Goal: Communication & Community: Answer question/provide support

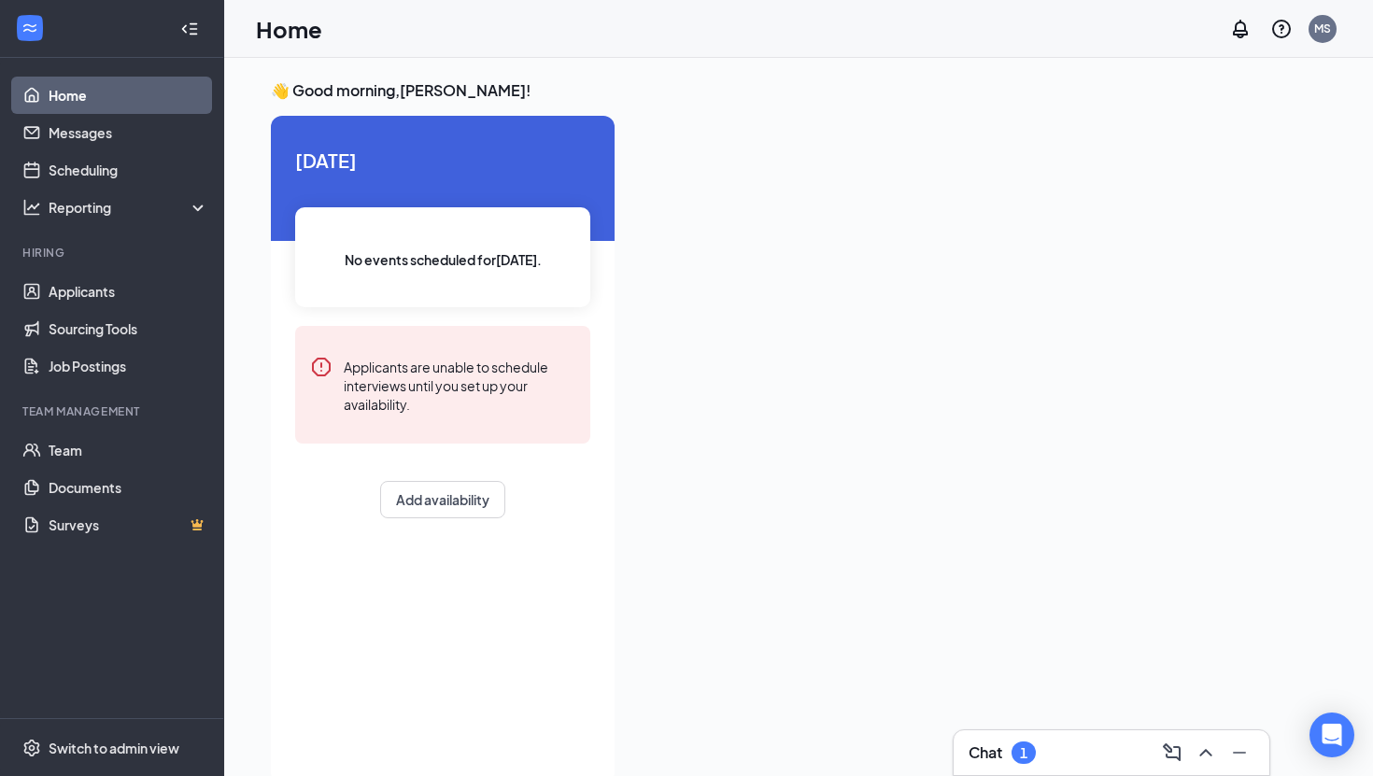
scroll to position [39, 0]
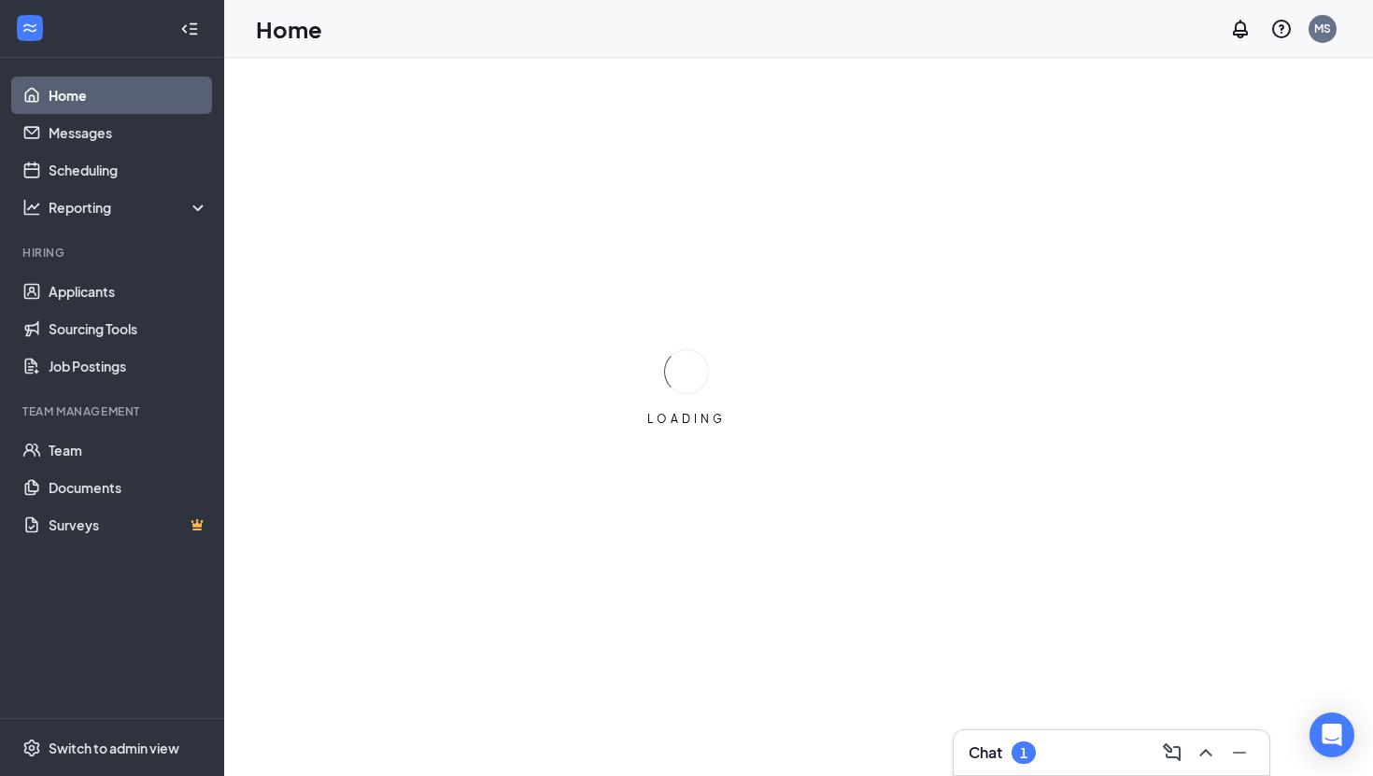
click at [1078, 742] on div "Chat 1" at bounding box center [1111, 753] width 286 height 30
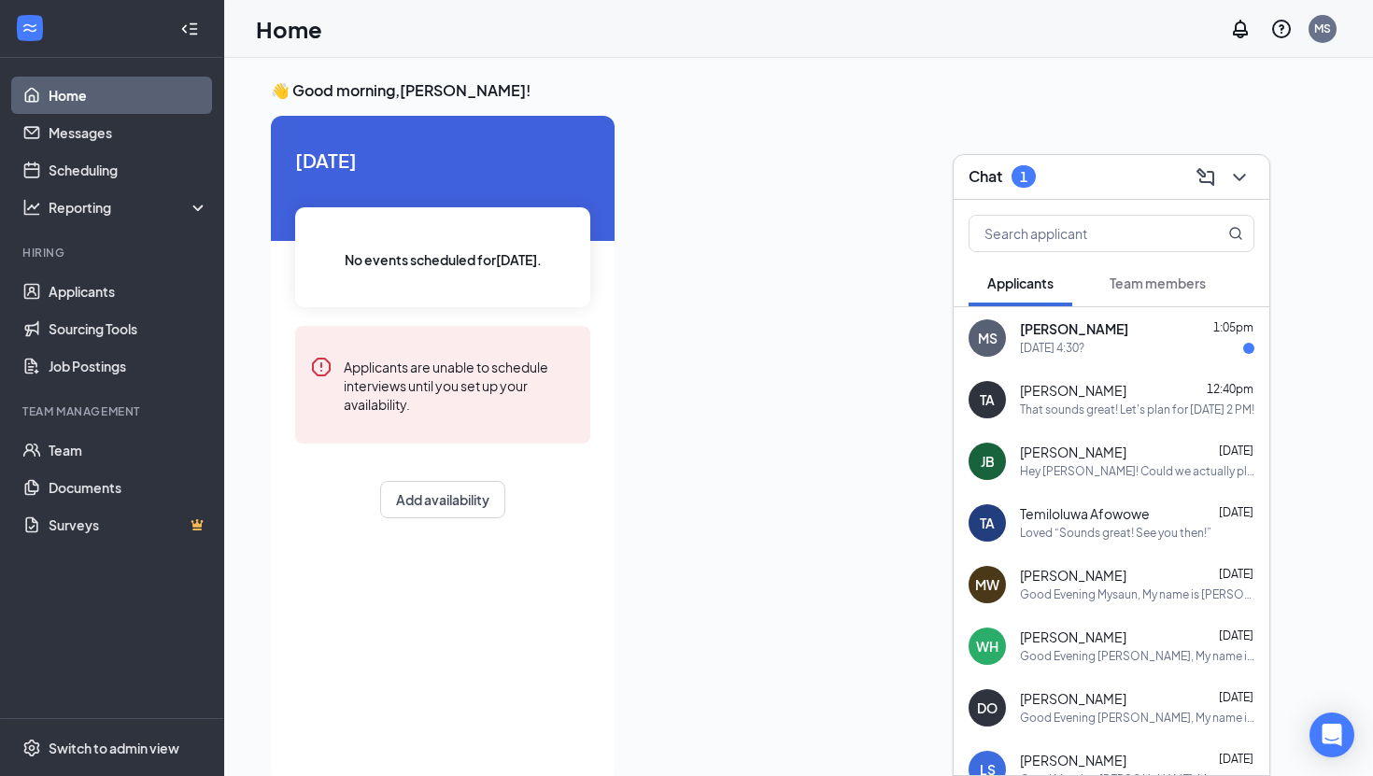
click at [1071, 341] on div "[DATE] 4:30?" at bounding box center [1052, 349] width 64 height 16
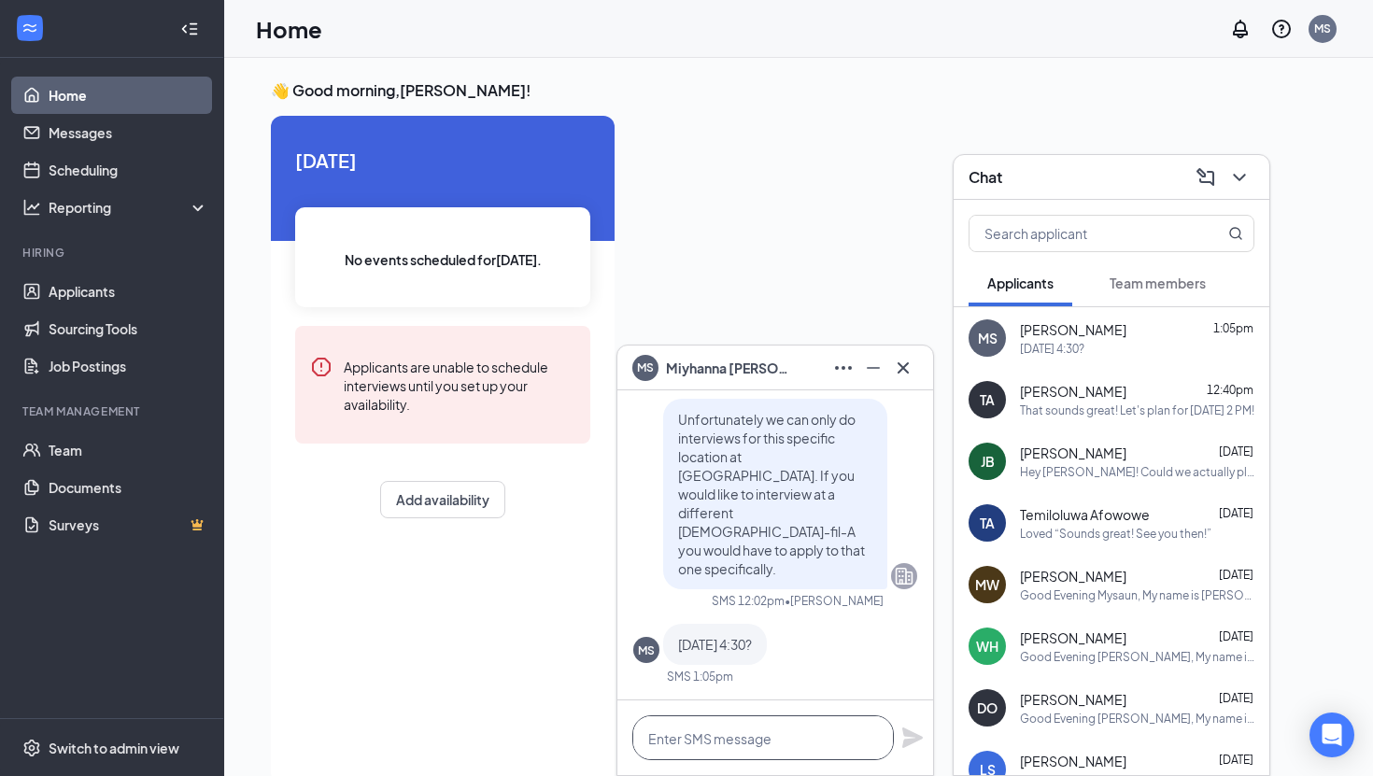
click at [784, 738] on textarea at bounding box center [762, 737] width 261 height 45
type textarea "T"
type textarea "That works great! See you then!"
click at [923, 734] on div "That works great! See you then!" at bounding box center [775, 737] width 316 height 75
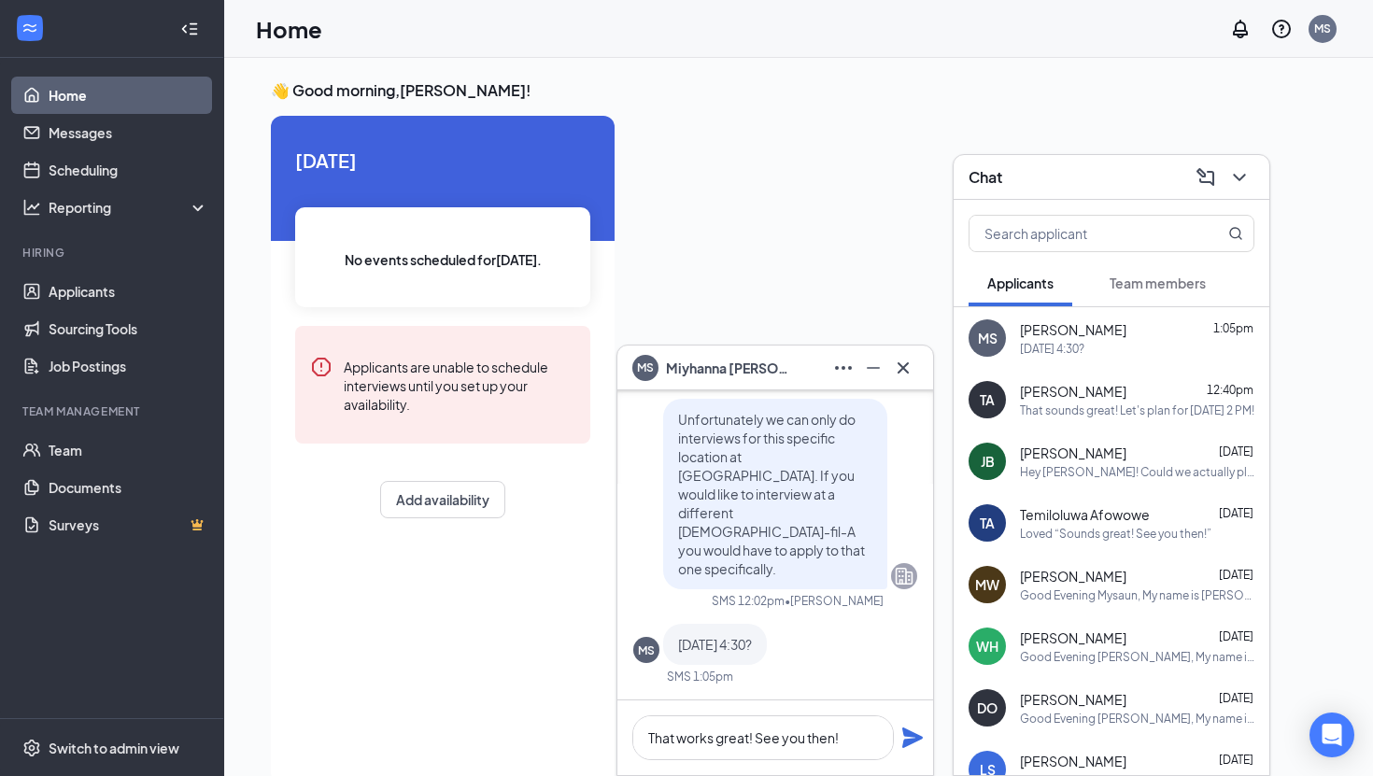
click at [914, 733] on icon "Plane" at bounding box center [912, 737] width 21 height 21
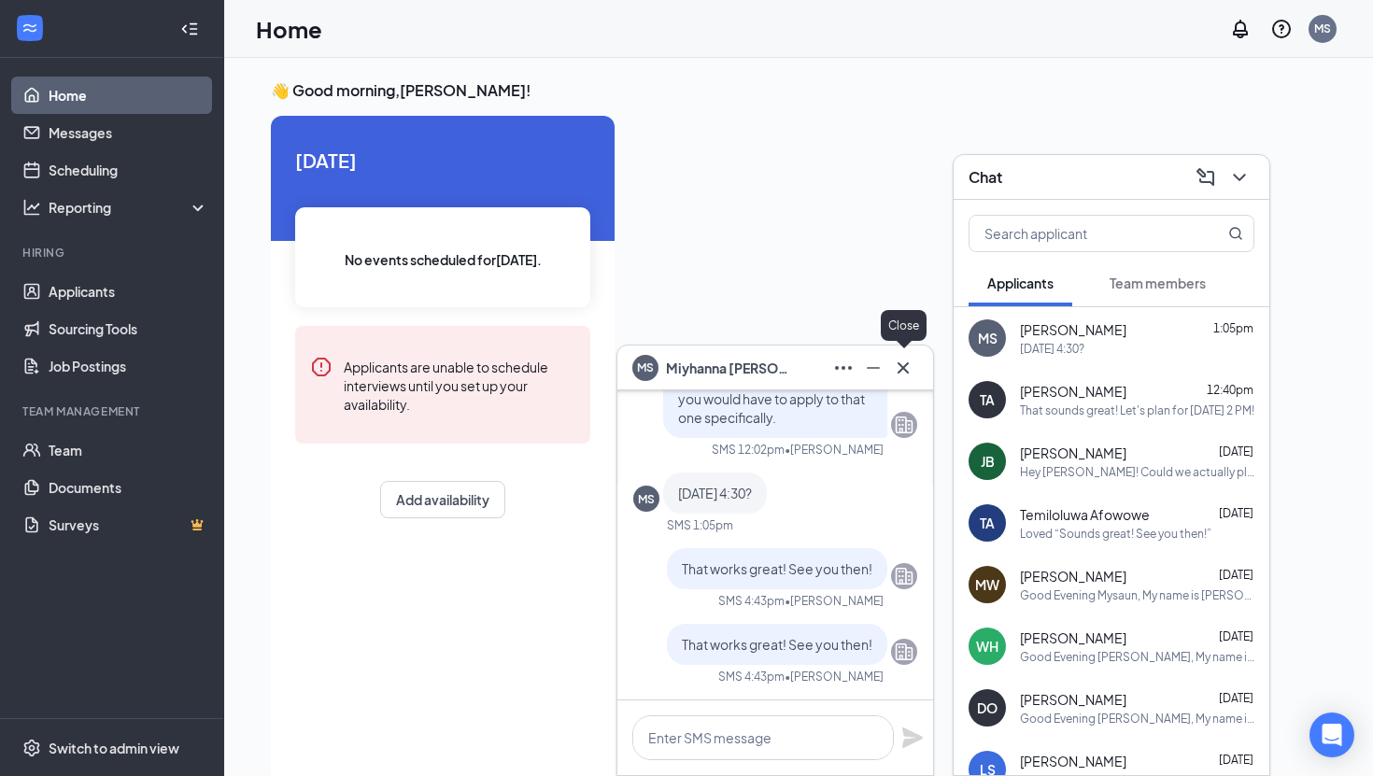
click at [911, 369] on icon "Cross" at bounding box center [903, 368] width 22 height 22
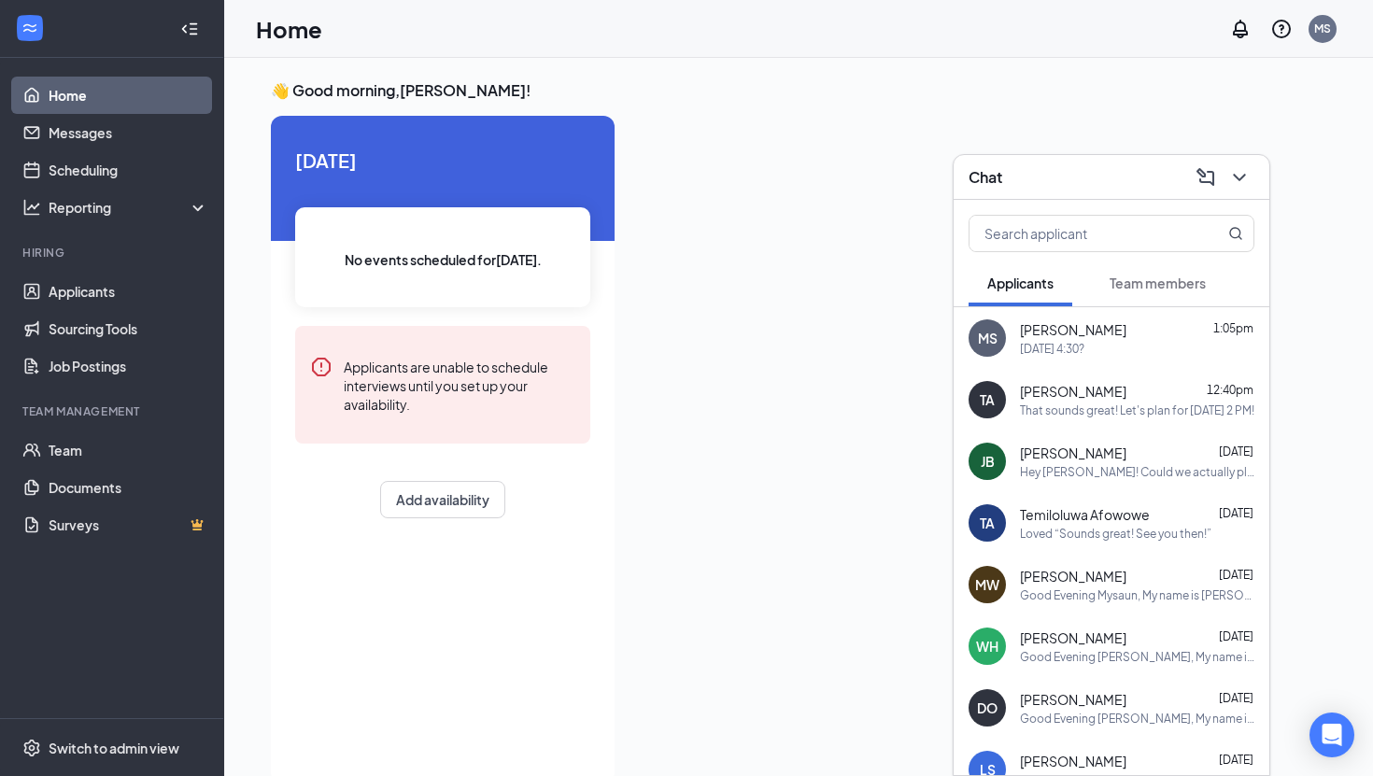
click at [786, 170] on div at bounding box center [977, 444] width 697 height 656
click at [1262, 185] on div "Chat" at bounding box center [1111, 177] width 316 height 45
